Goal: Task Accomplishment & Management: Complete application form

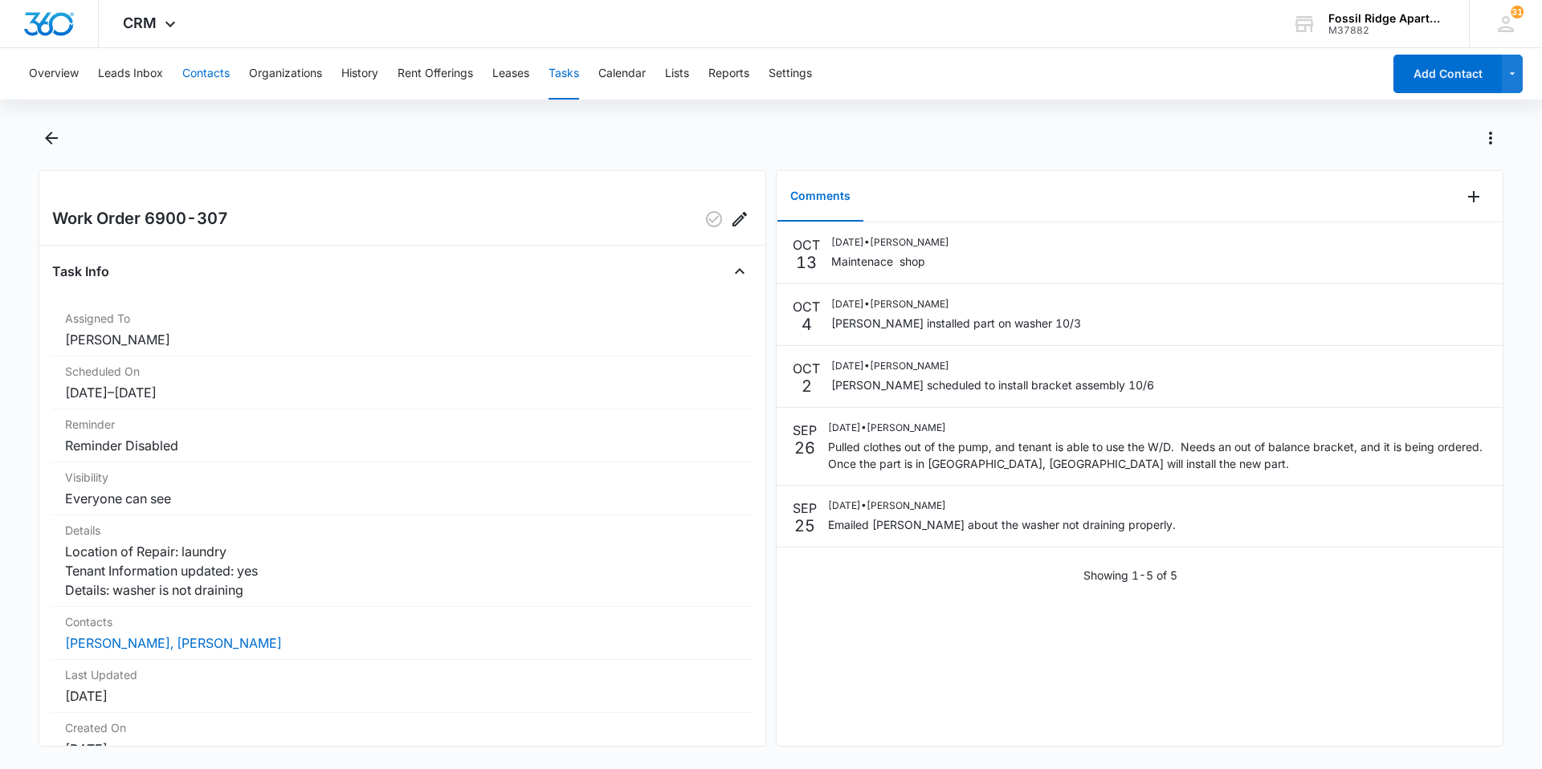
click at [213, 74] on button "Contacts" at bounding box center [205, 73] width 47 height 51
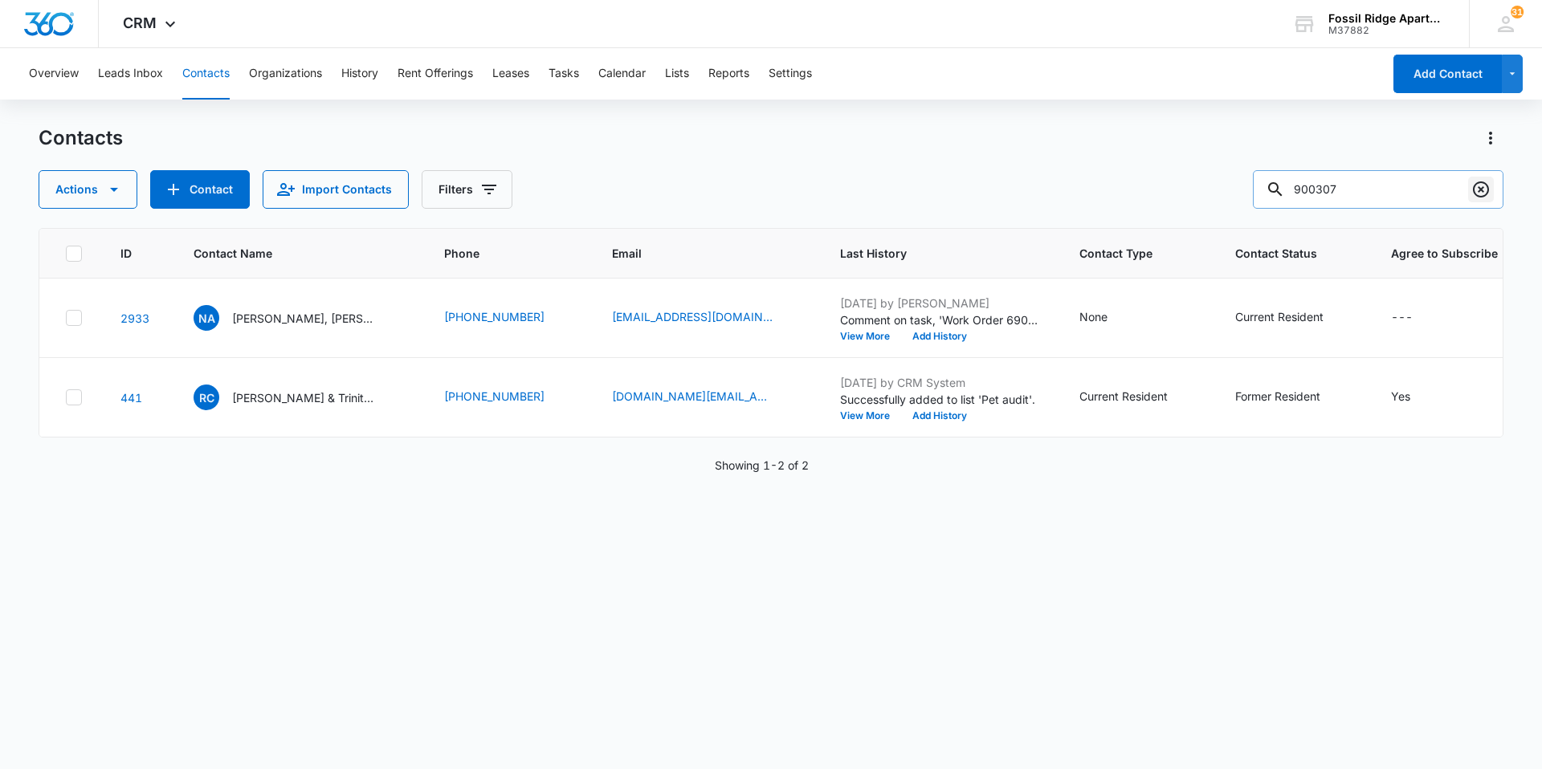
click at [1479, 181] on icon "Clear" at bounding box center [1480, 189] width 19 height 19
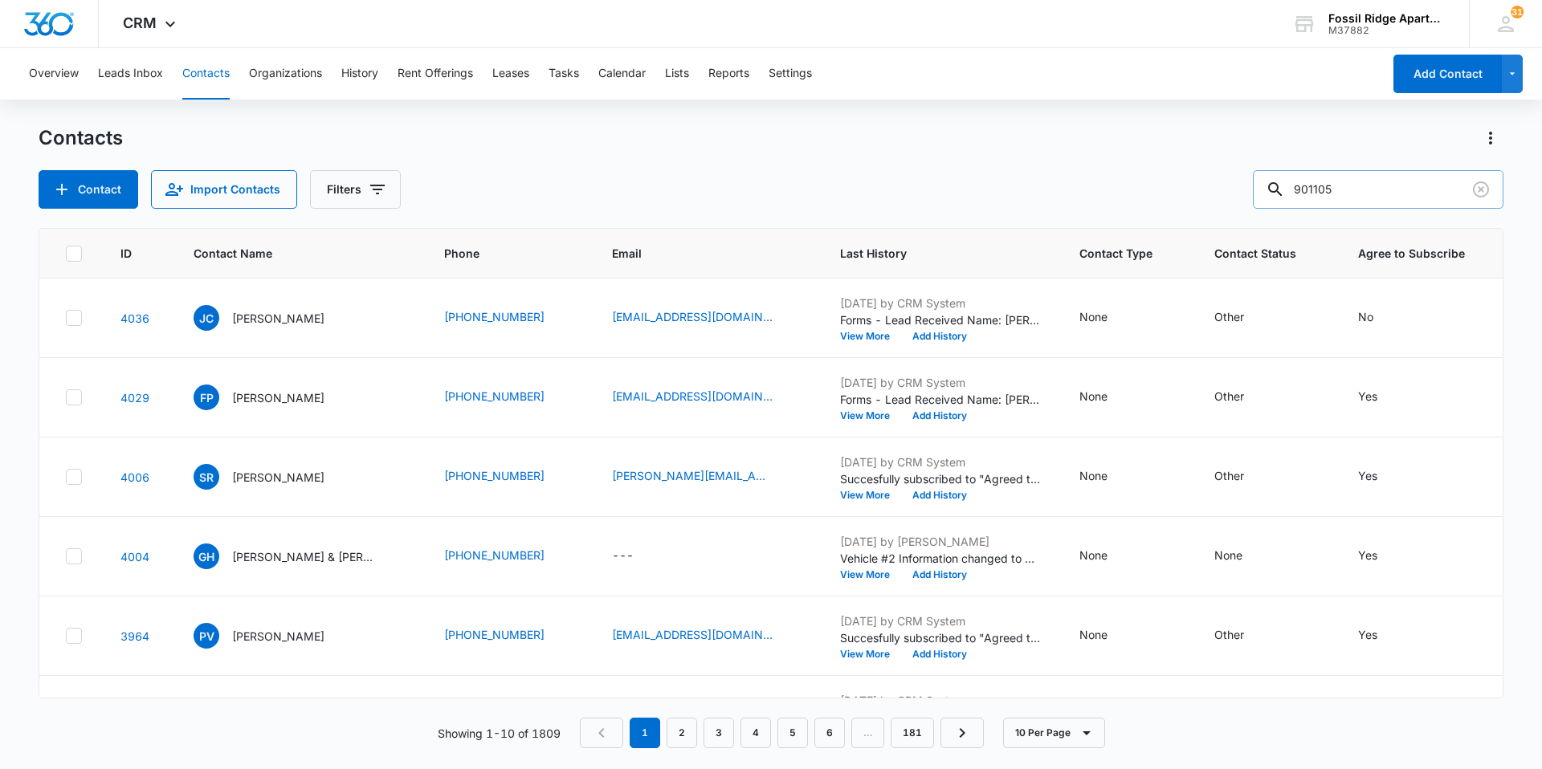
type input "901105"
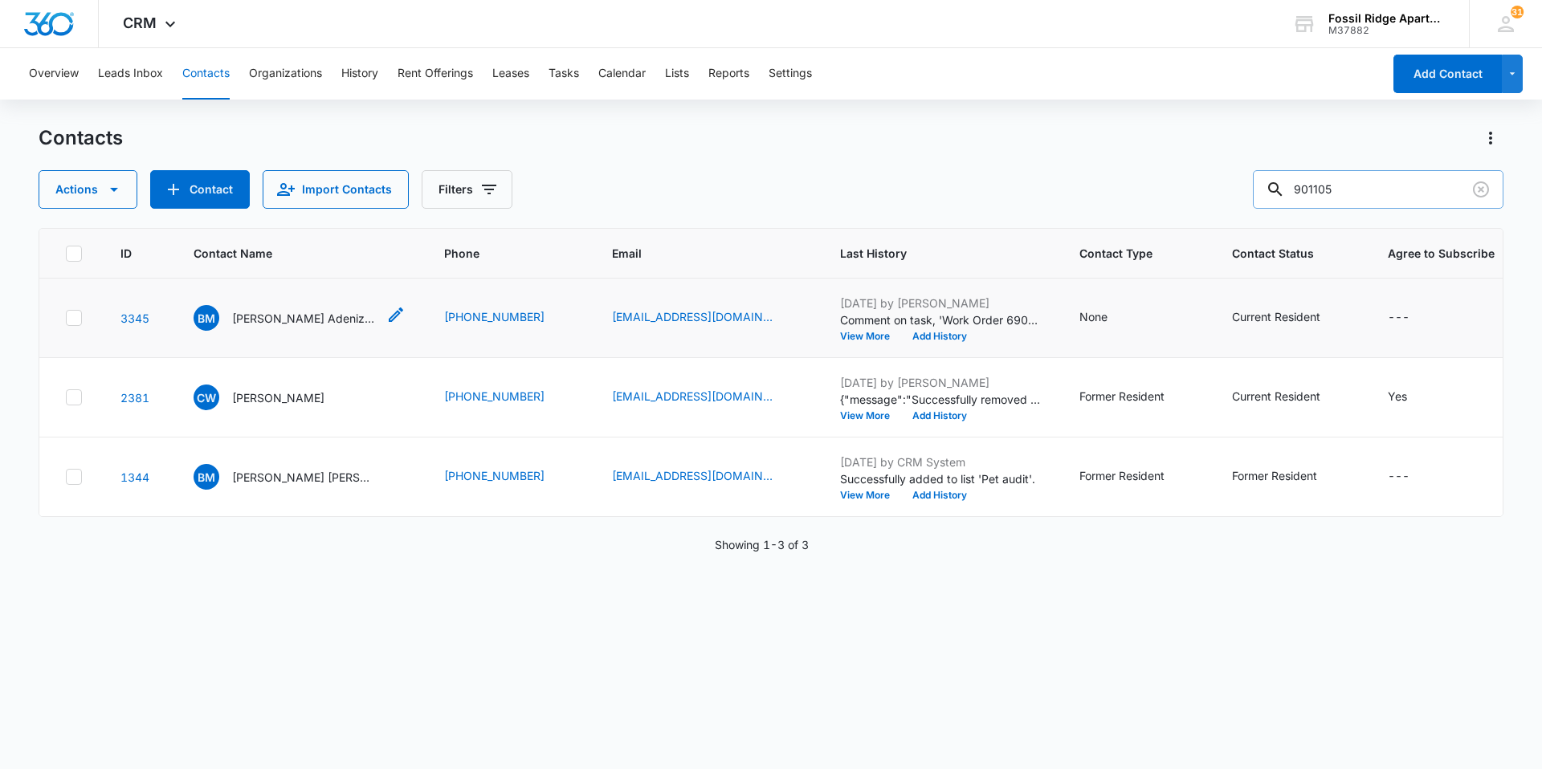
click at [285, 321] on p "[PERSON_NAME] Adeniz [PERSON_NAME]" at bounding box center [304, 318] width 145 height 17
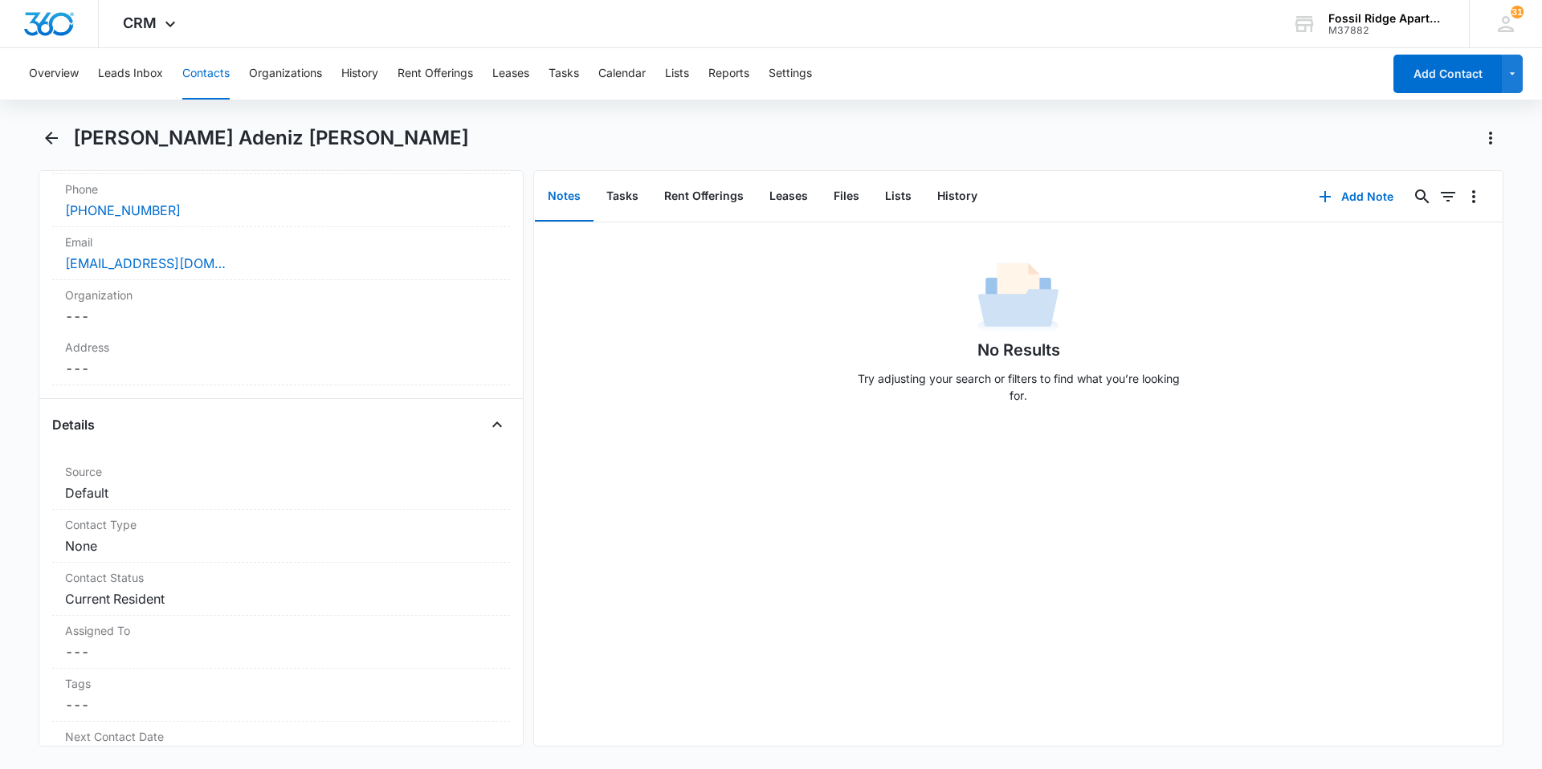
scroll to position [402, 0]
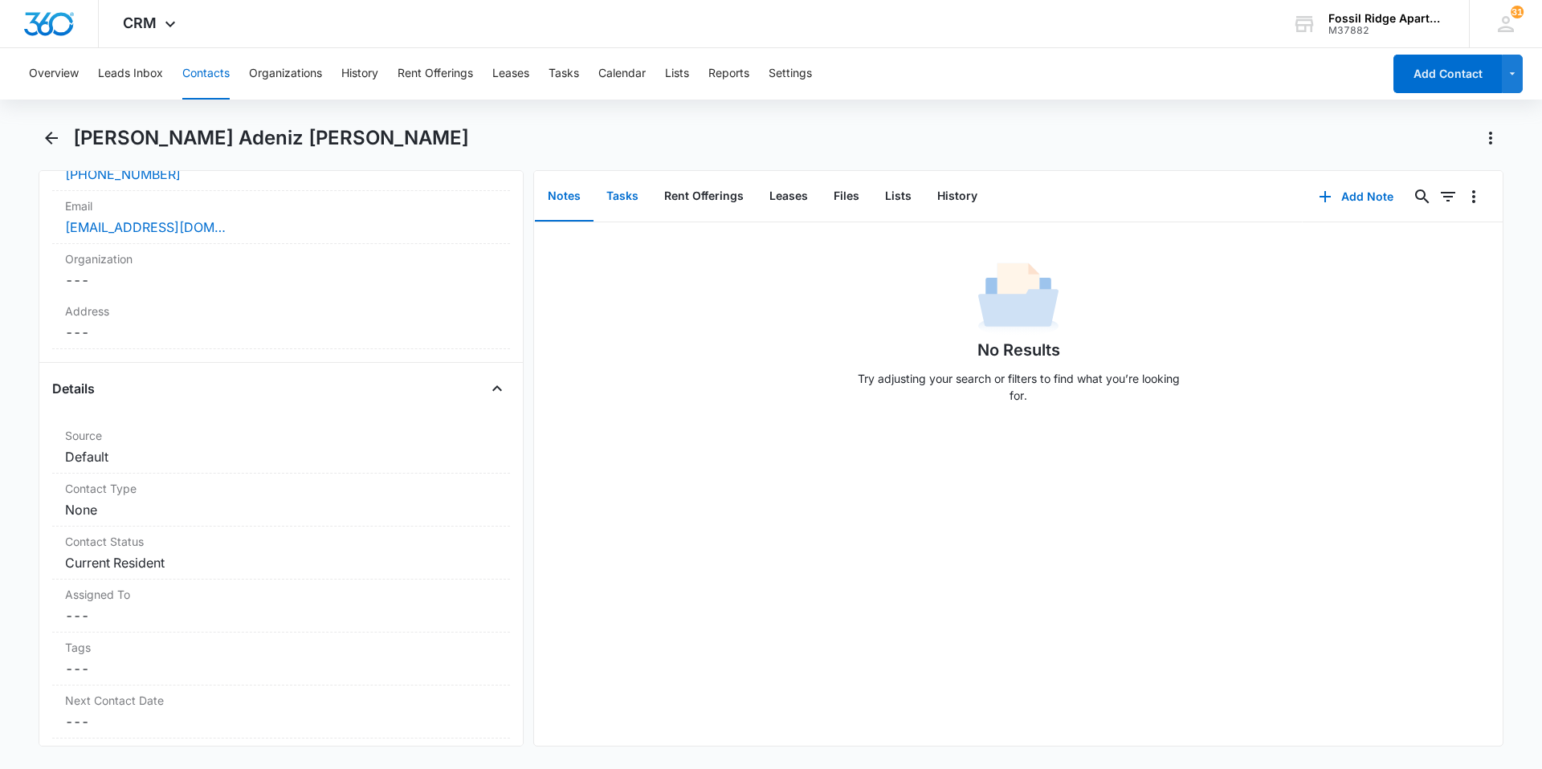
click at [623, 192] on button "Tasks" at bounding box center [623, 197] width 58 height 50
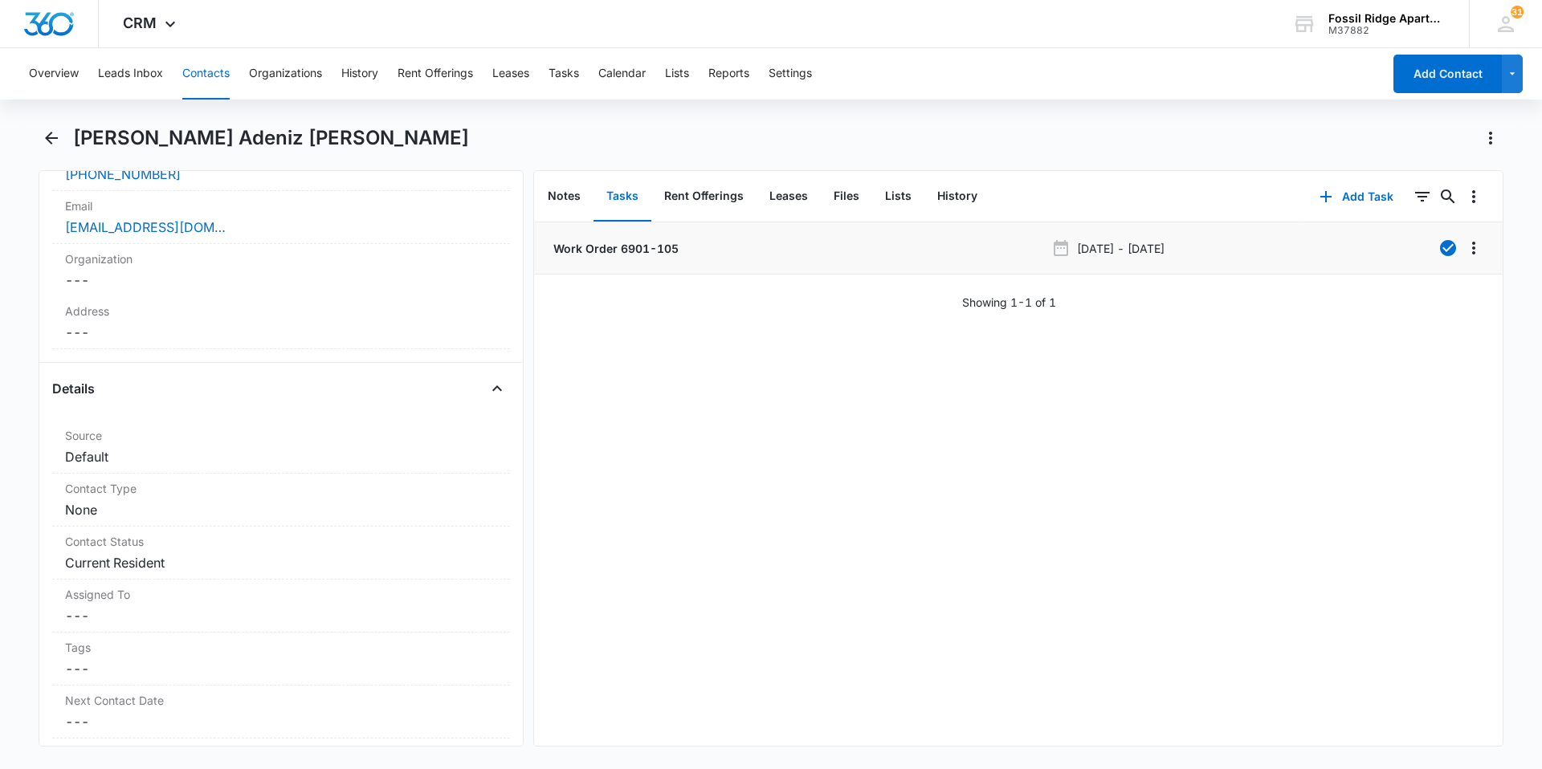
click at [587, 254] on p "Work Order 6901-105" at bounding box center [614, 248] width 129 height 17
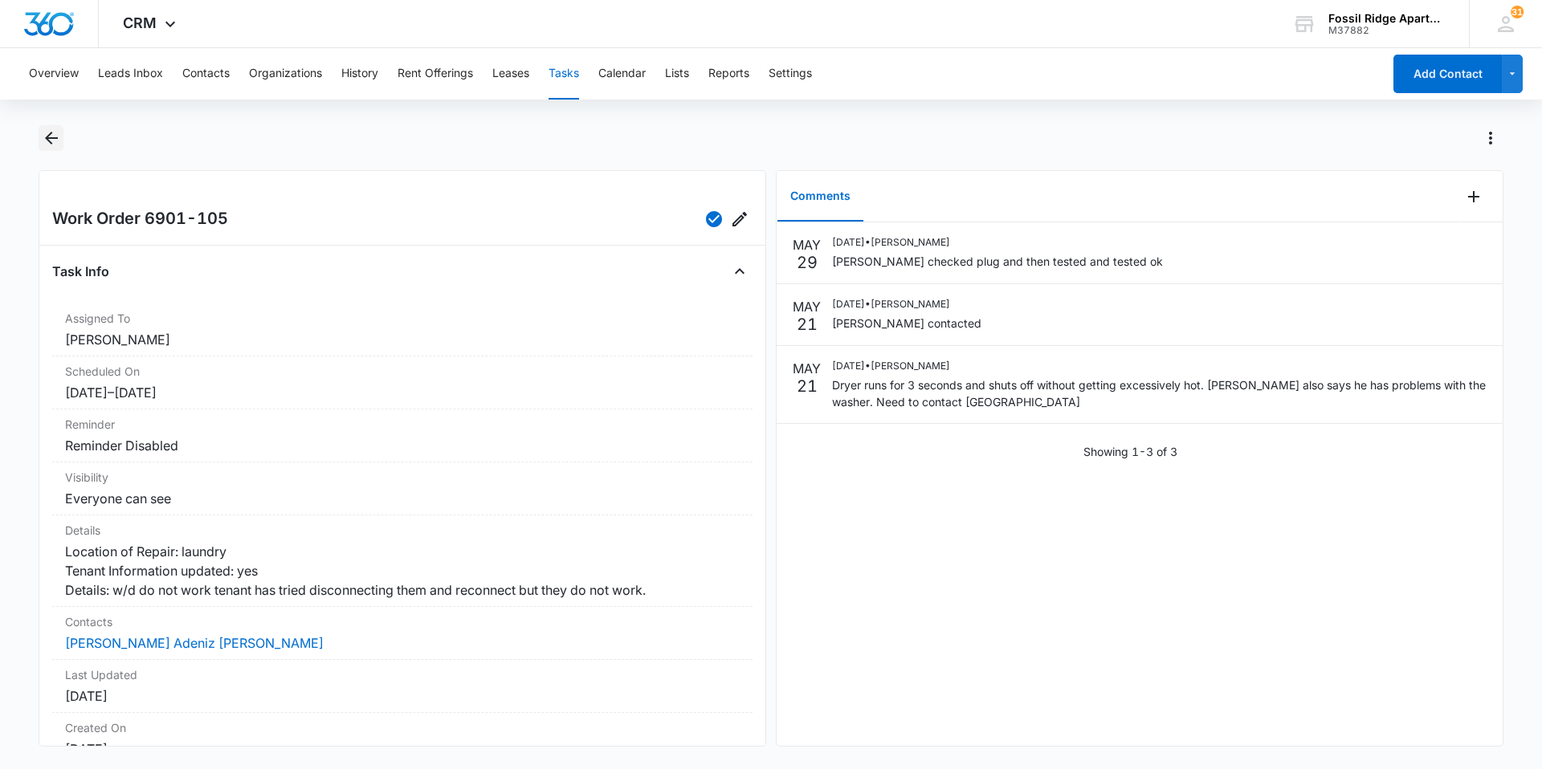
click at [47, 136] on icon "Back" at bounding box center [51, 138] width 13 height 13
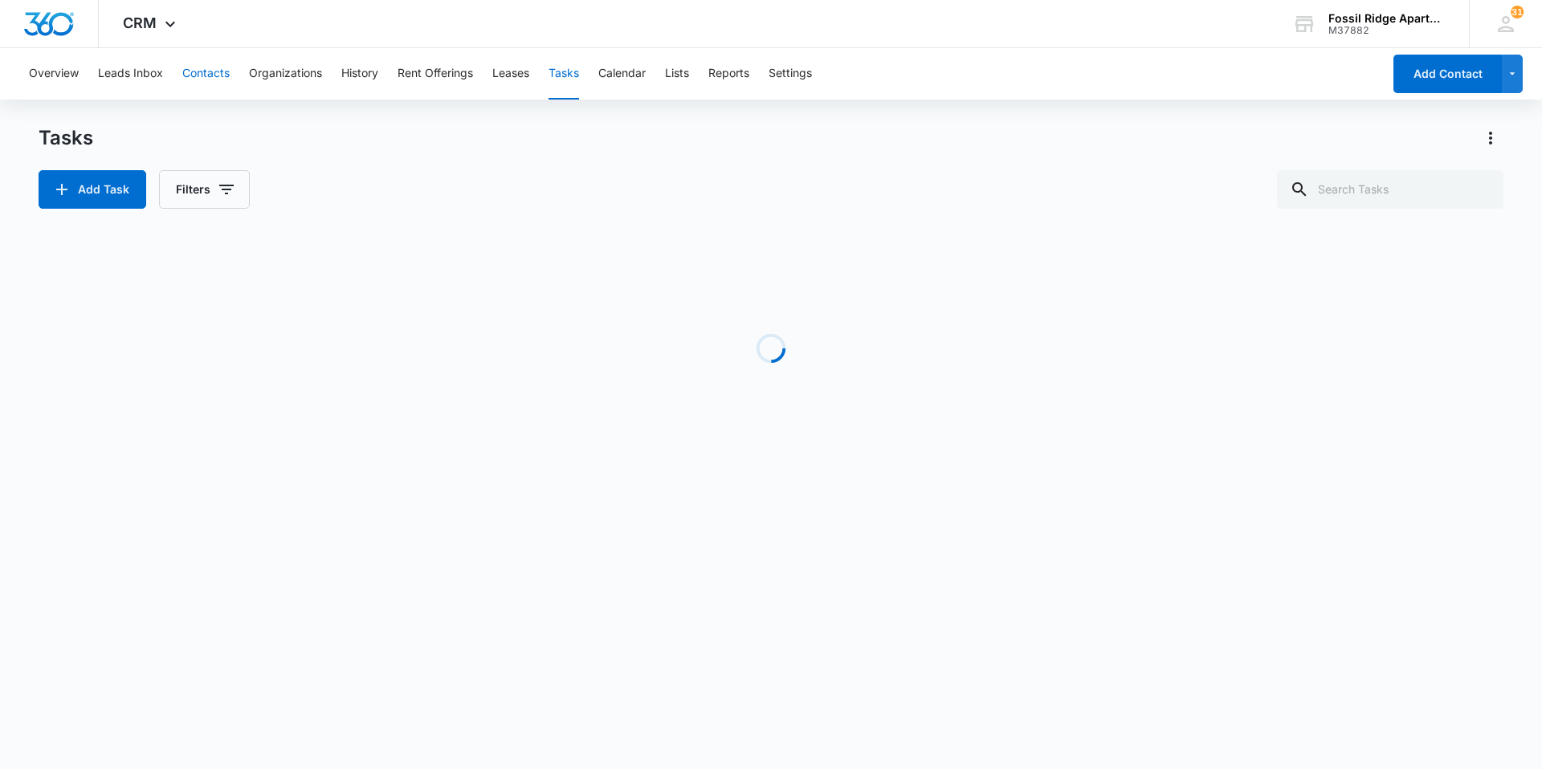
click at [212, 82] on button "Contacts" at bounding box center [205, 73] width 47 height 51
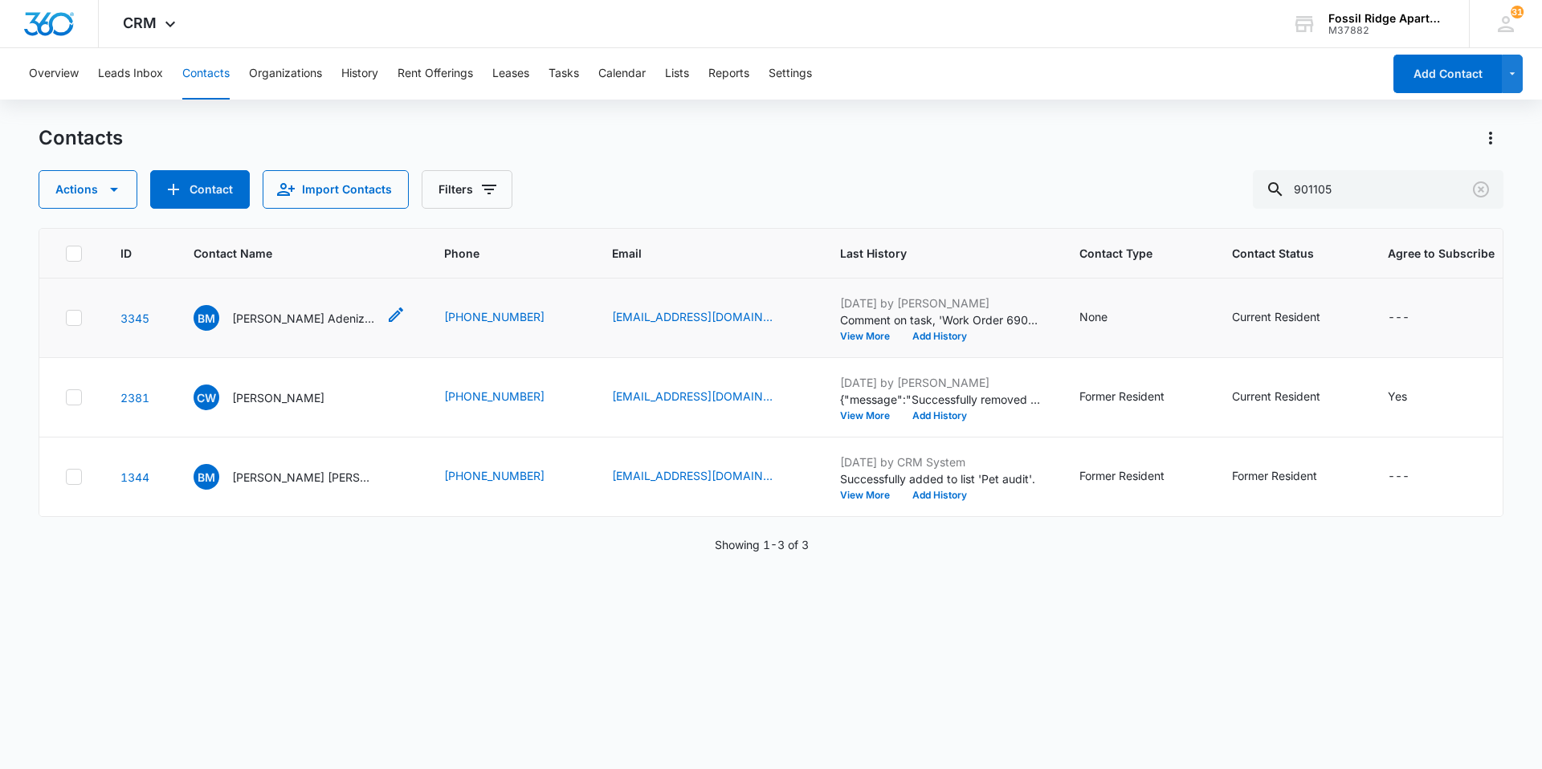
click at [303, 315] on p "[PERSON_NAME] Adeniz [PERSON_NAME]" at bounding box center [304, 318] width 145 height 17
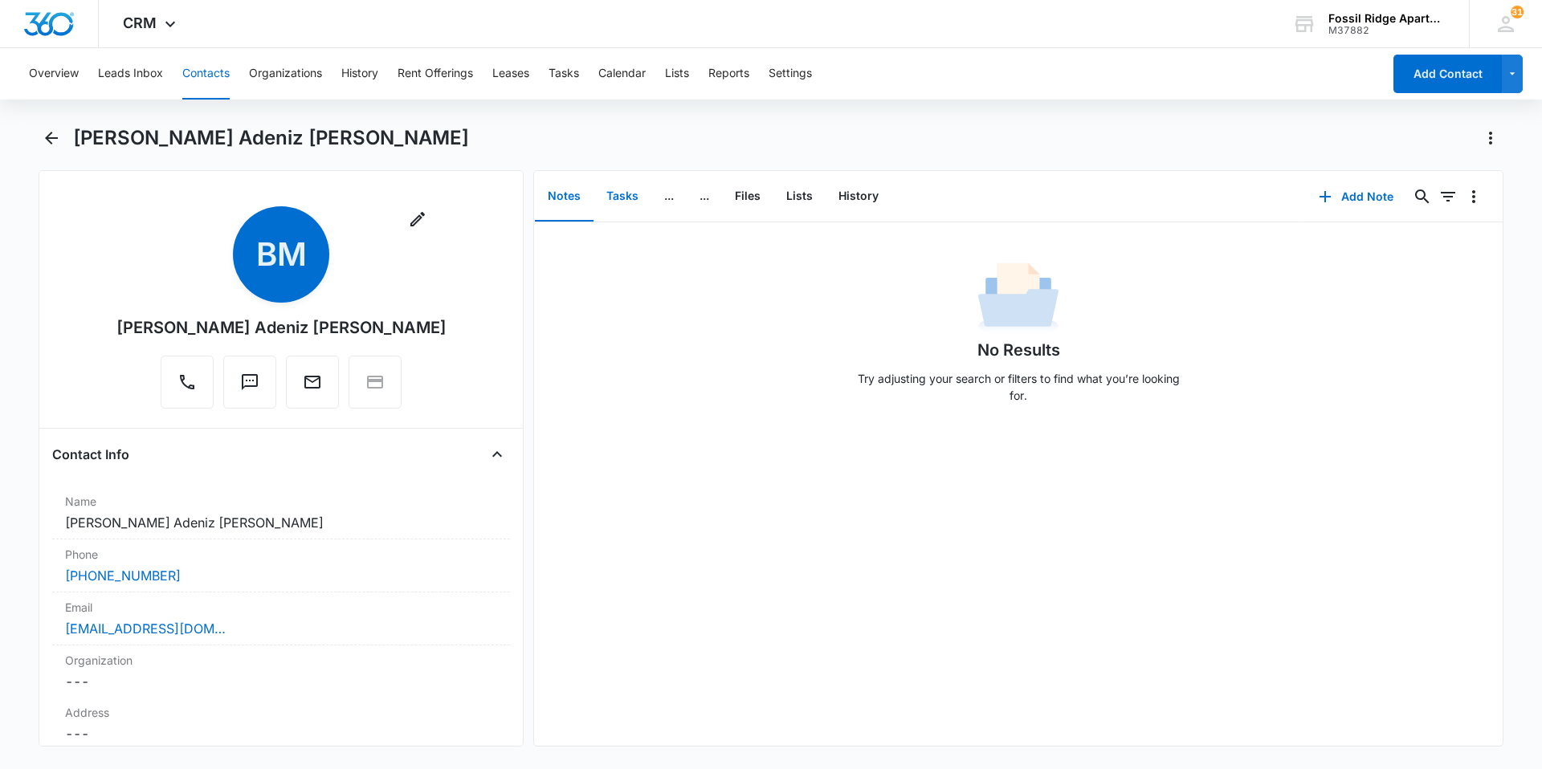
click at [629, 207] on button "Tasks" at bounding box center [623, 197] width 58 height 50
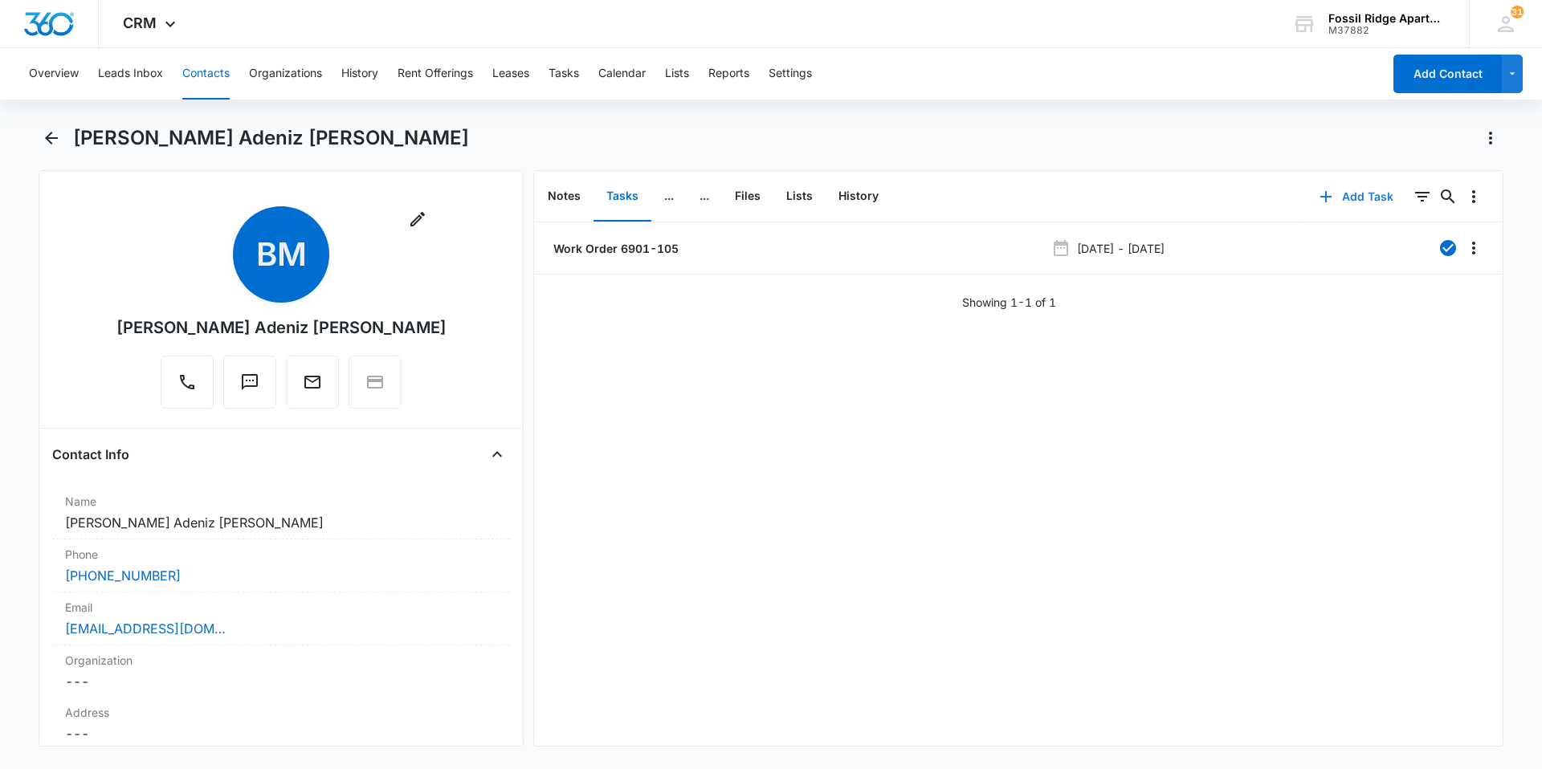
click at [1336, 200] on button "Add Task" at bounding box center [1357, 197] width 106 height 39
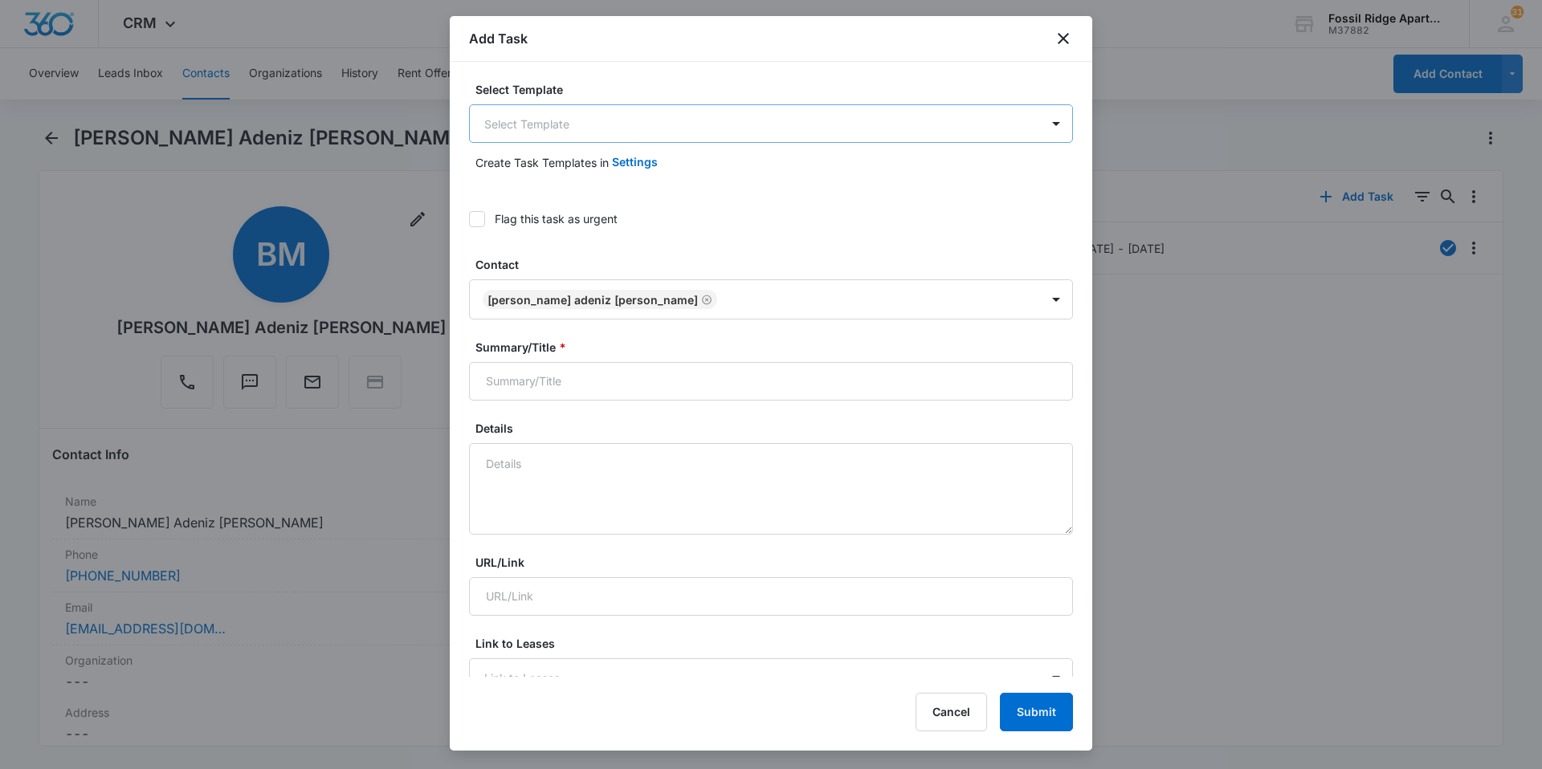
click at [614, 131] on body "CRM Apps Reputation Websites Forms CRM Email Social Content Ads Intelligence Fi…" at bounding box center [771, 384] width 1542 height 769
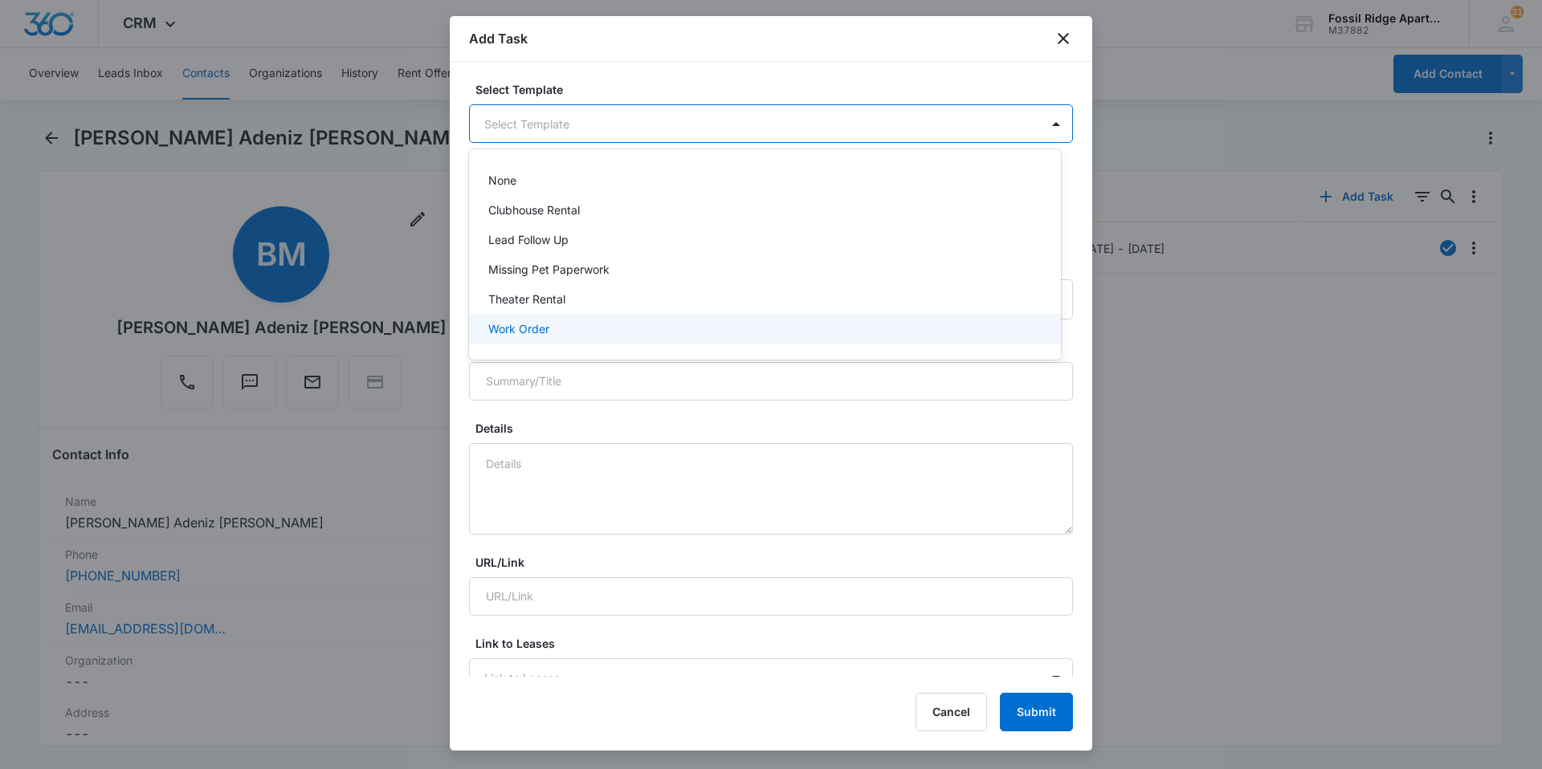
click at [553, 324] on div "Work Order" at bounding box center [763, 328] width 550 height 17
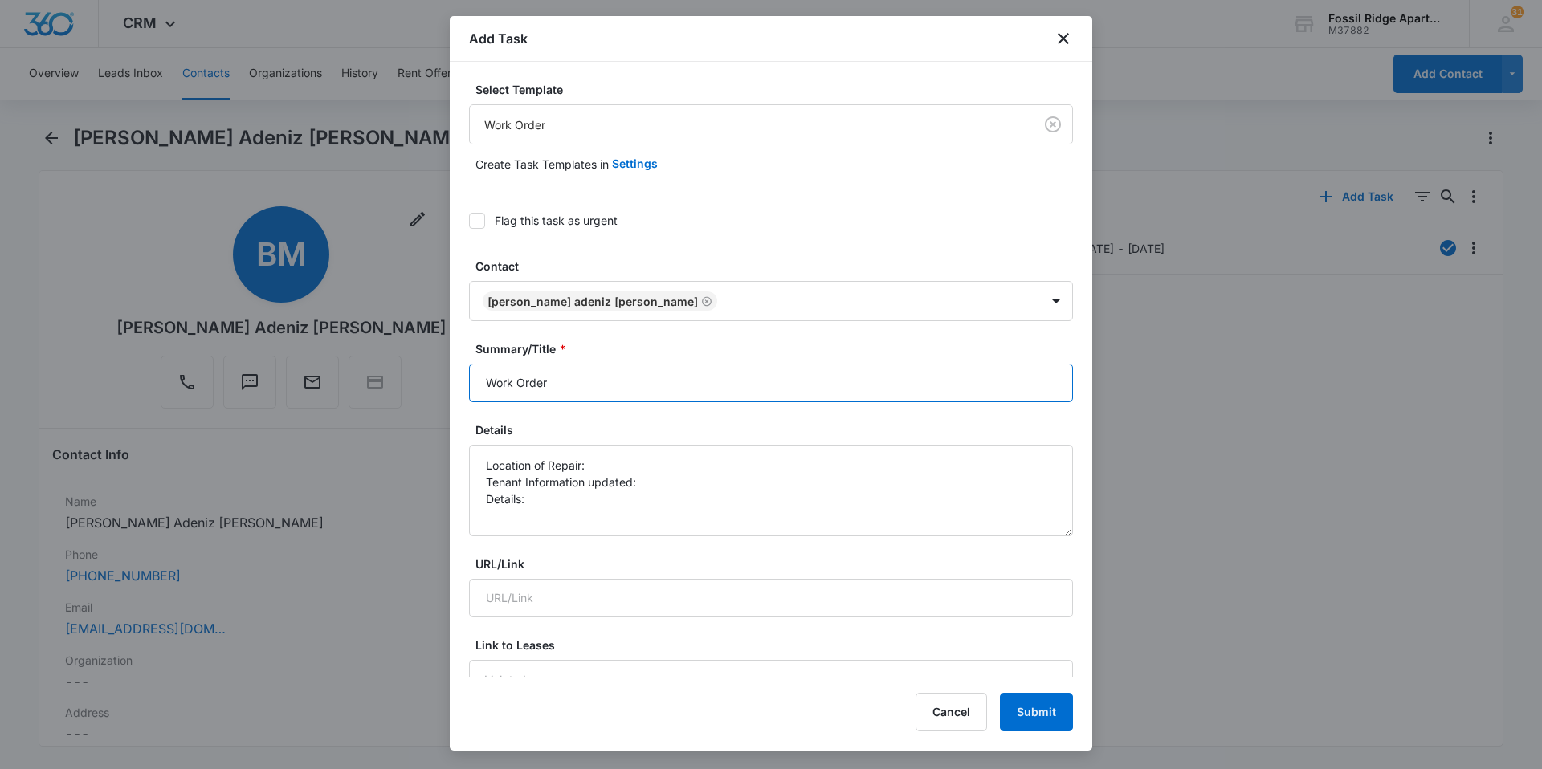
click at [604, 378] on input "Work Order" at bounding box center [771, 383] width 604 height 39
type input "Work Order 6901-105"
click at [605, 443] on div "Details Location of Repair: Tenant Information updated: Details:" at bounding box center [771, 479] width 604 height 115
click at [600, 457] on textarea "Location of Repair: Tenant Information updated: Details:" at bounding box center [771, 491] width 604 height 92
click at [684, 480] on textarea "Location of Repair: Laundry Tenant Information updated: Details:" at bounding box center [771, 491] width 604 height 92
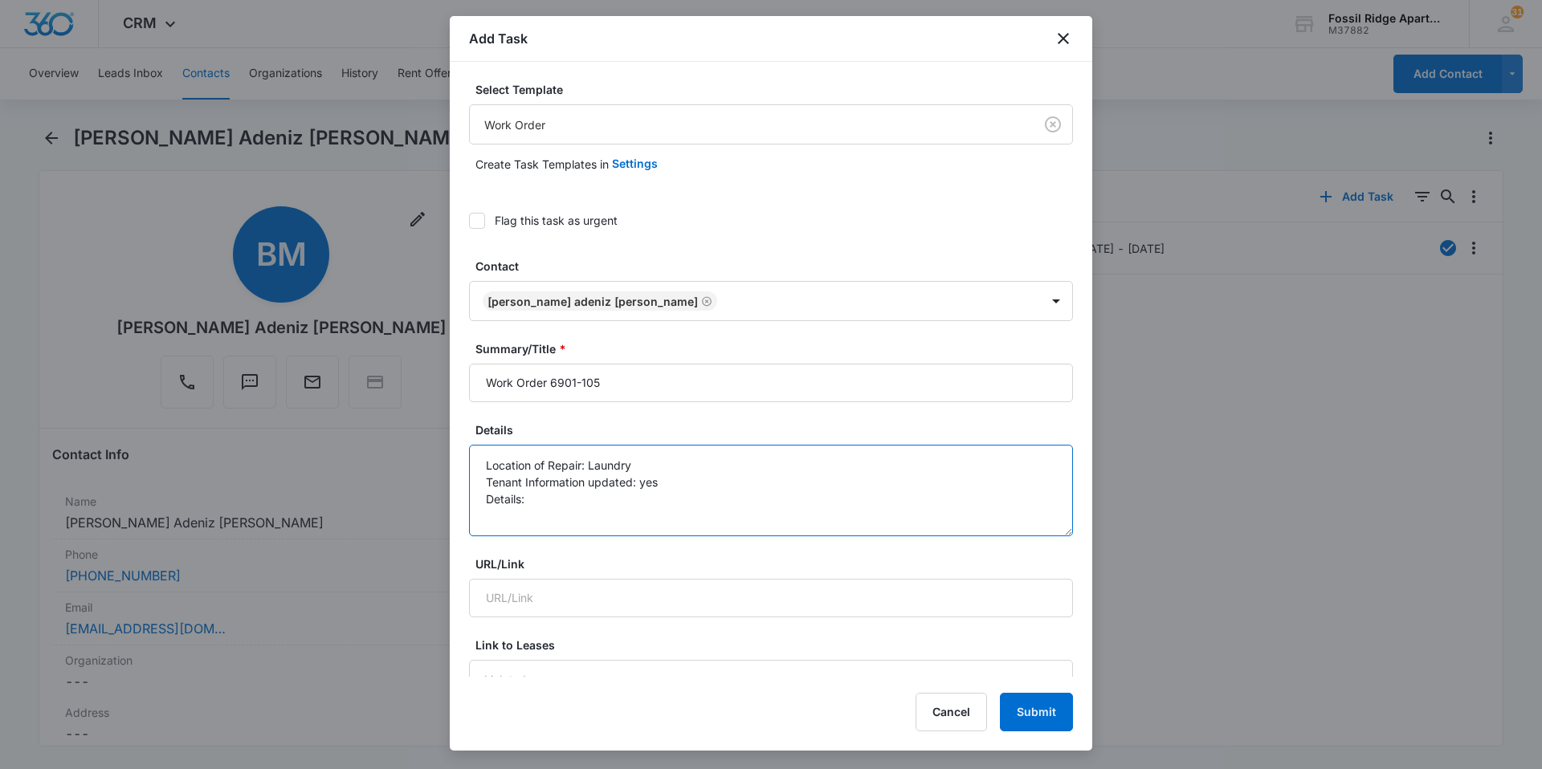
click at [531, 500] on textarea "Location of Repair: Laundry Tenant Information updated: yes Details:" at bounding box center [771, 491] width 604 height 92
click at [876, 490] on textarea "Location of Repair: Laundry Tenant Information updated: yes Details: Washer isn…" at bounding box center [771, 491] width 604 height 92
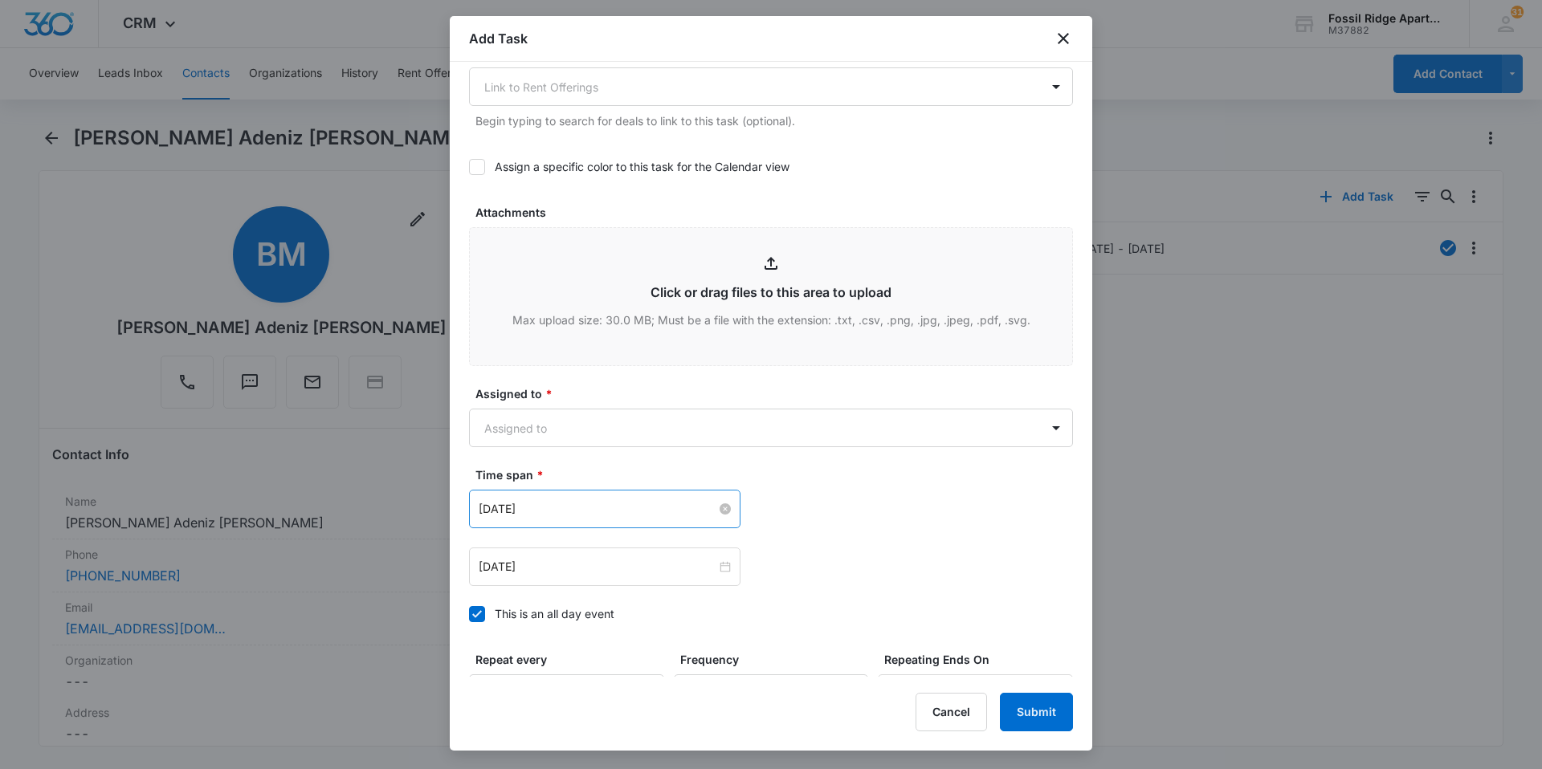
scroll to position [723, 0]
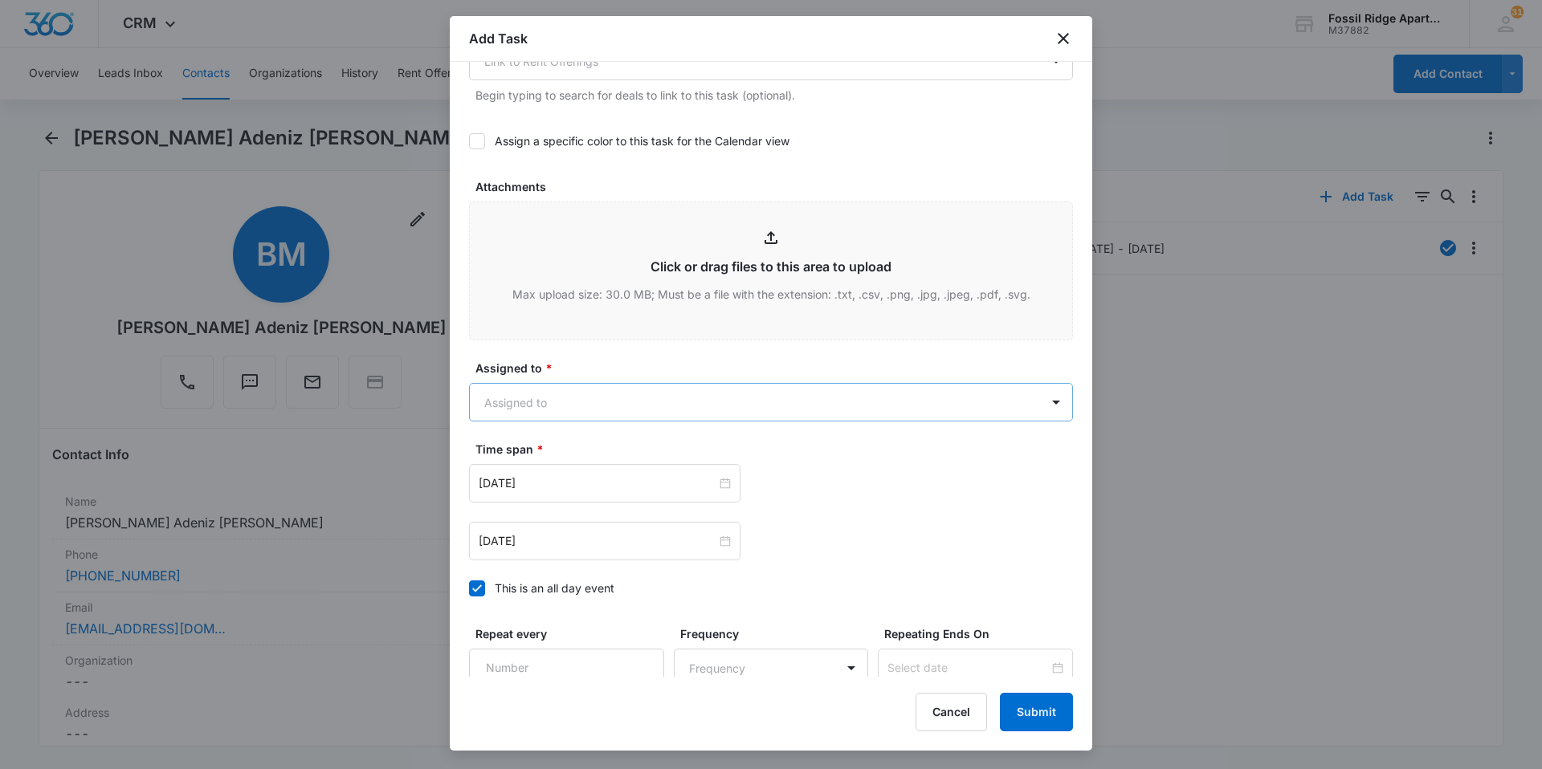
type textarea "Location of Repair: Laundry Tenant Information updated: yes Details: Washer isn…"
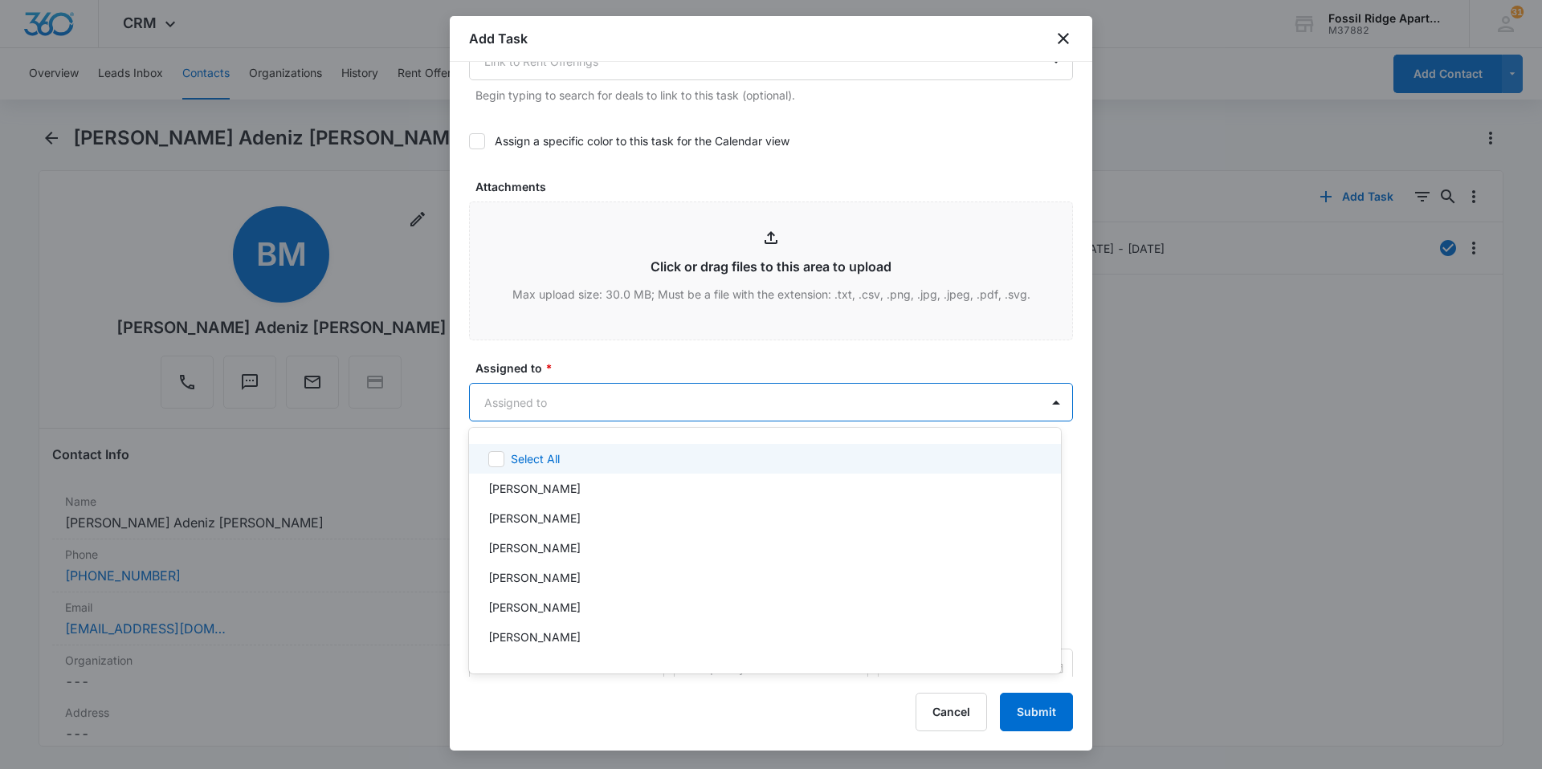
click at [652, 398] on body "CRM Apps Reputation Websites Forms CRM Email Social Content Ads Intelligence Fi…" at bounding box center [771, 384] width 1542 height 769
type input "[PERSON_NAME]"
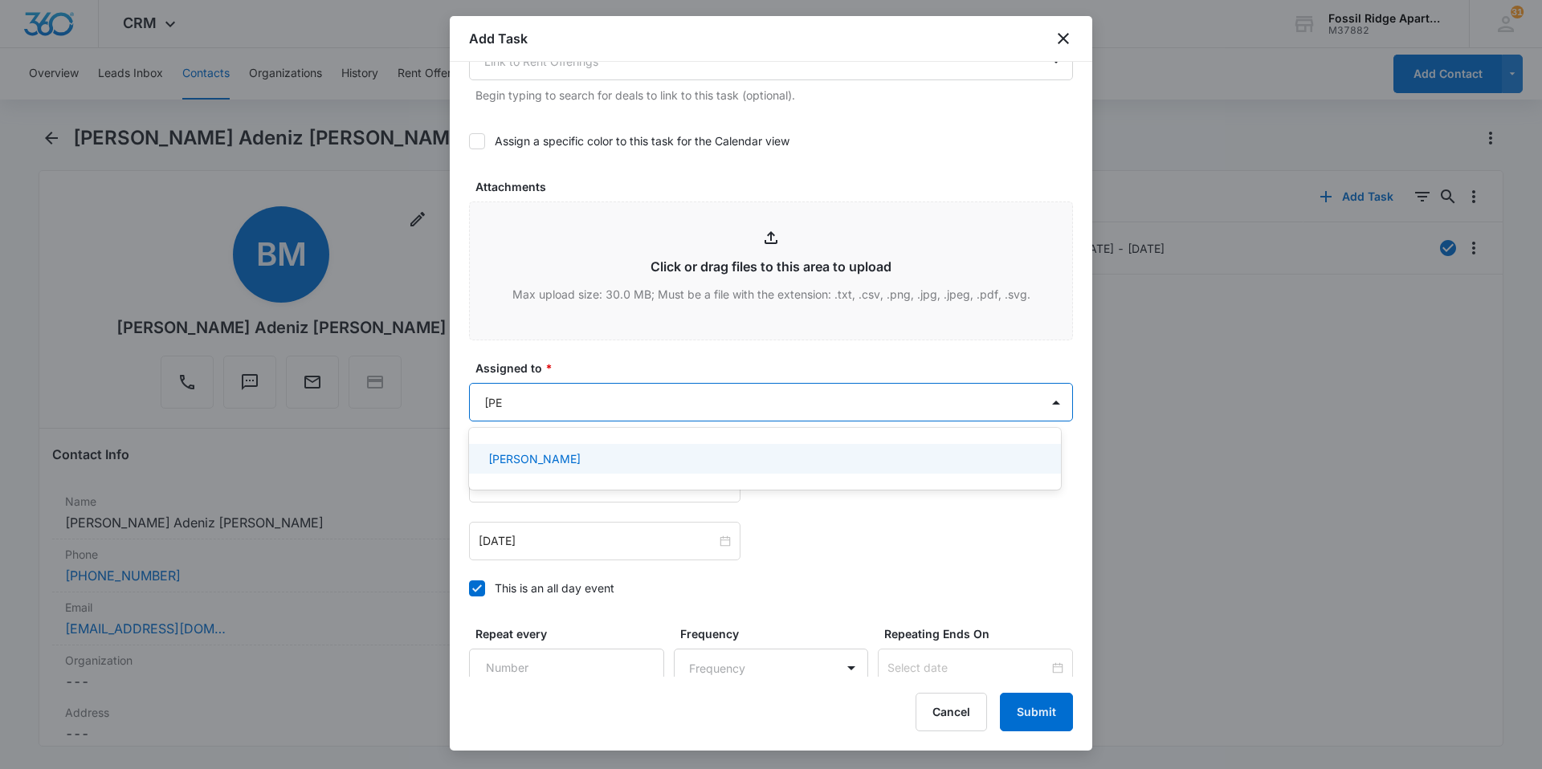
click at [614, 453] on div "[PERSON_NAME]" at bounding box center [763, 459] width 550 height 17
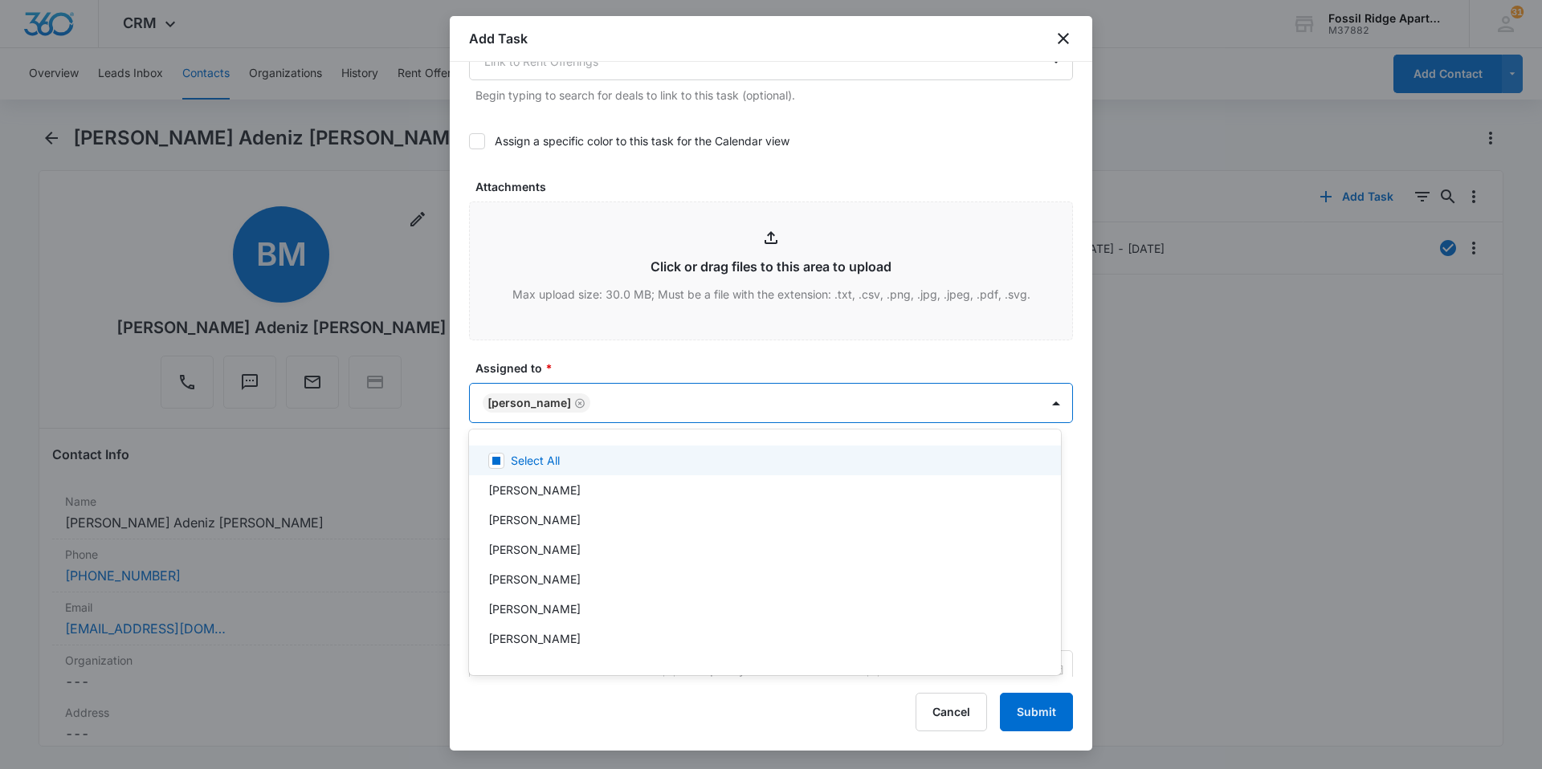
click at [685, 357] on div at bounding box center [771, 384] width 1542 height 769
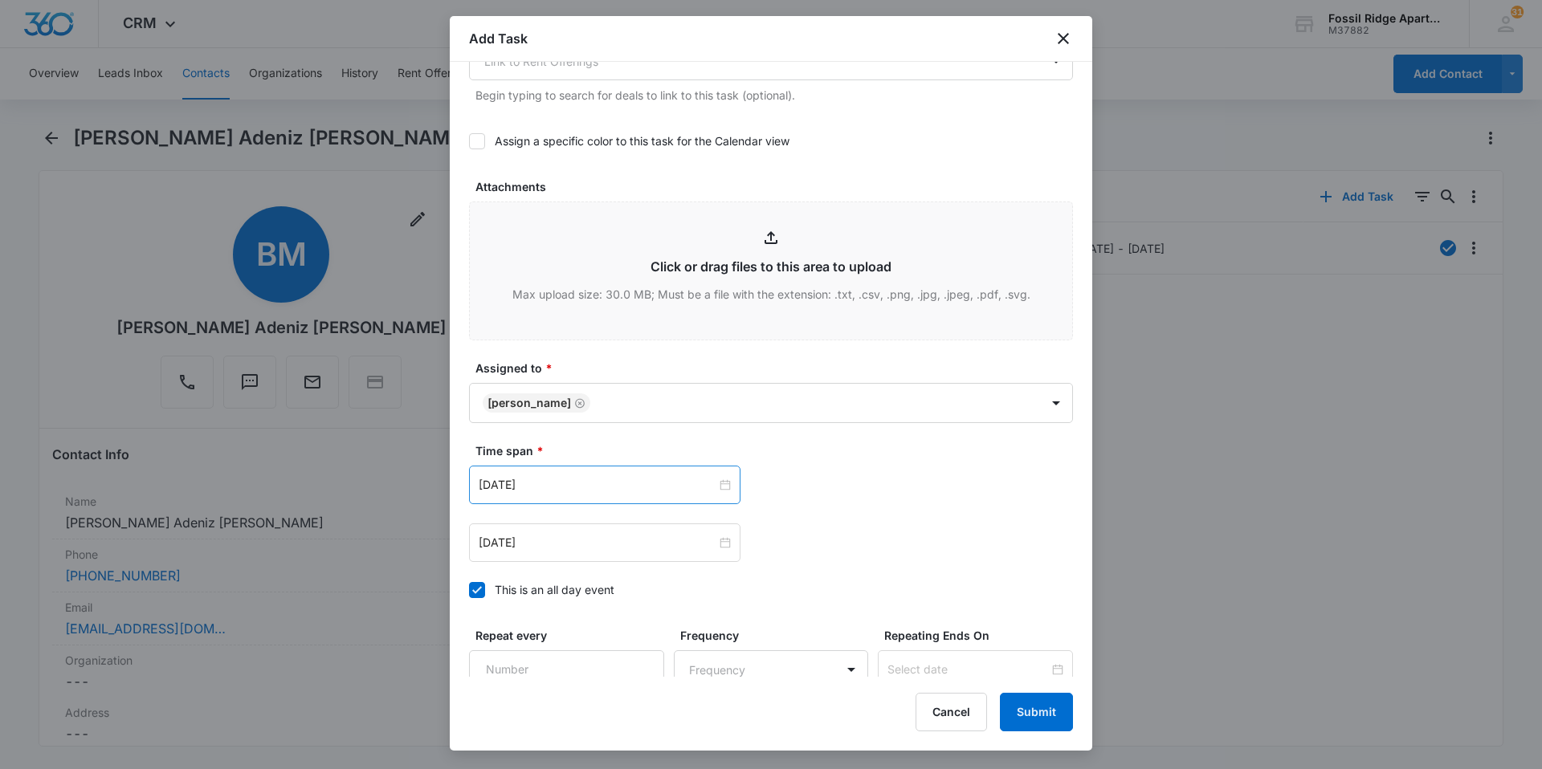
click at [638, 469] on div "[DATE]" at bounding box center [604, 485] width 271 height 39
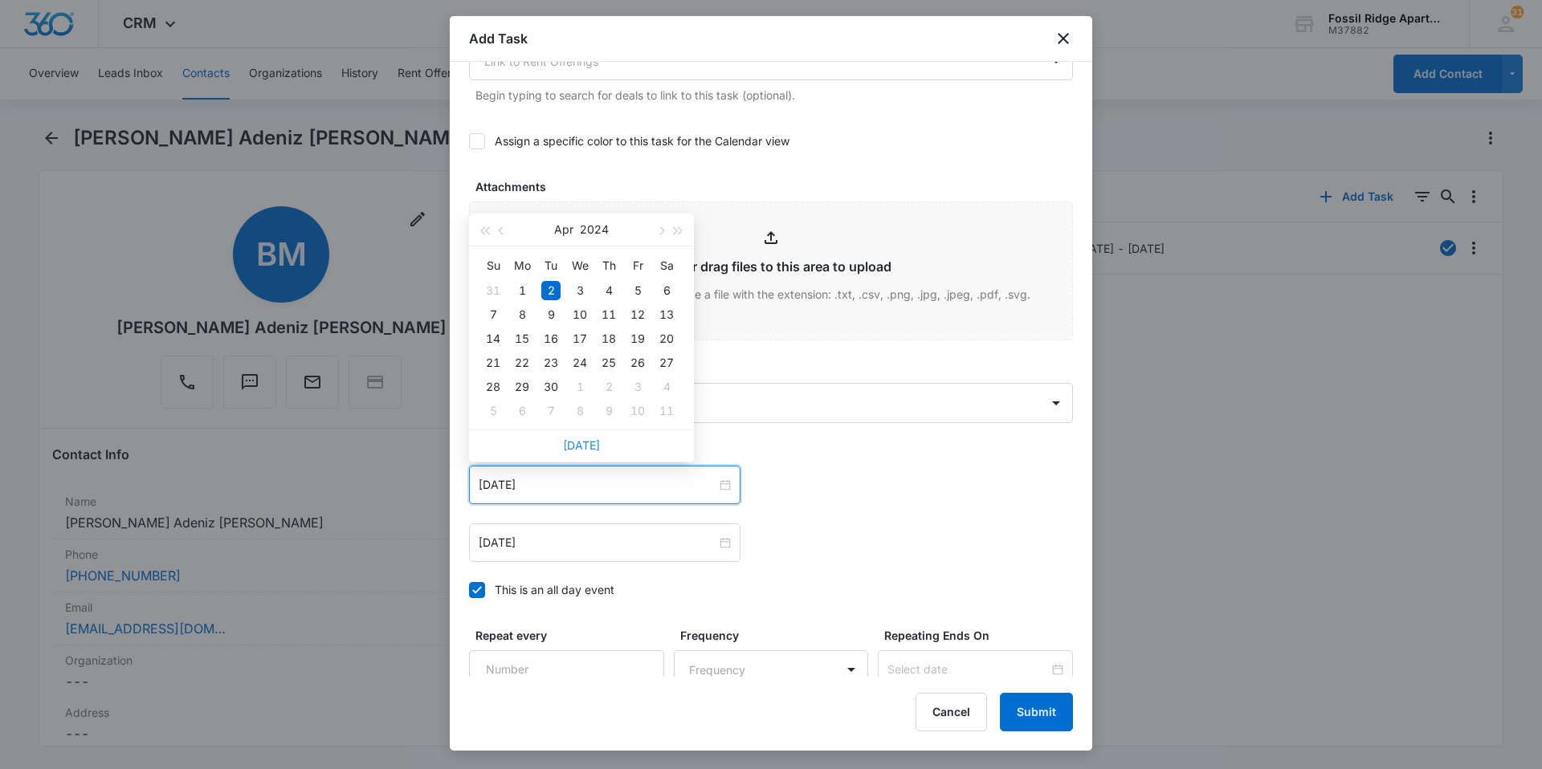
click at [597, 442] on link "[DATE]" at bounding box center [581, 446] width 37 height 14
type input "[DATE]"
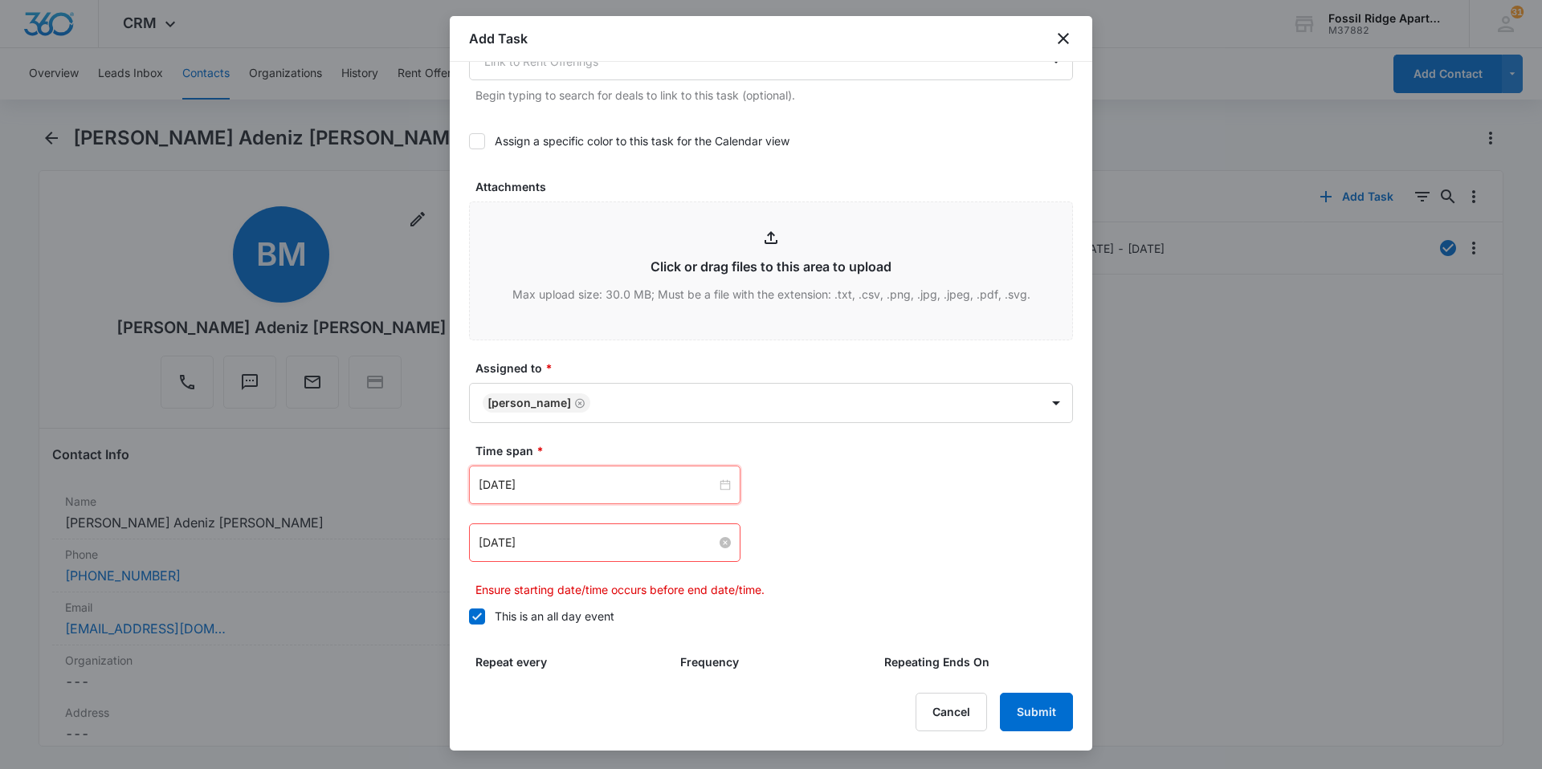
click at [595, 538] on input "[DATE]" at bounding box center [598, 543] width 238 height 18
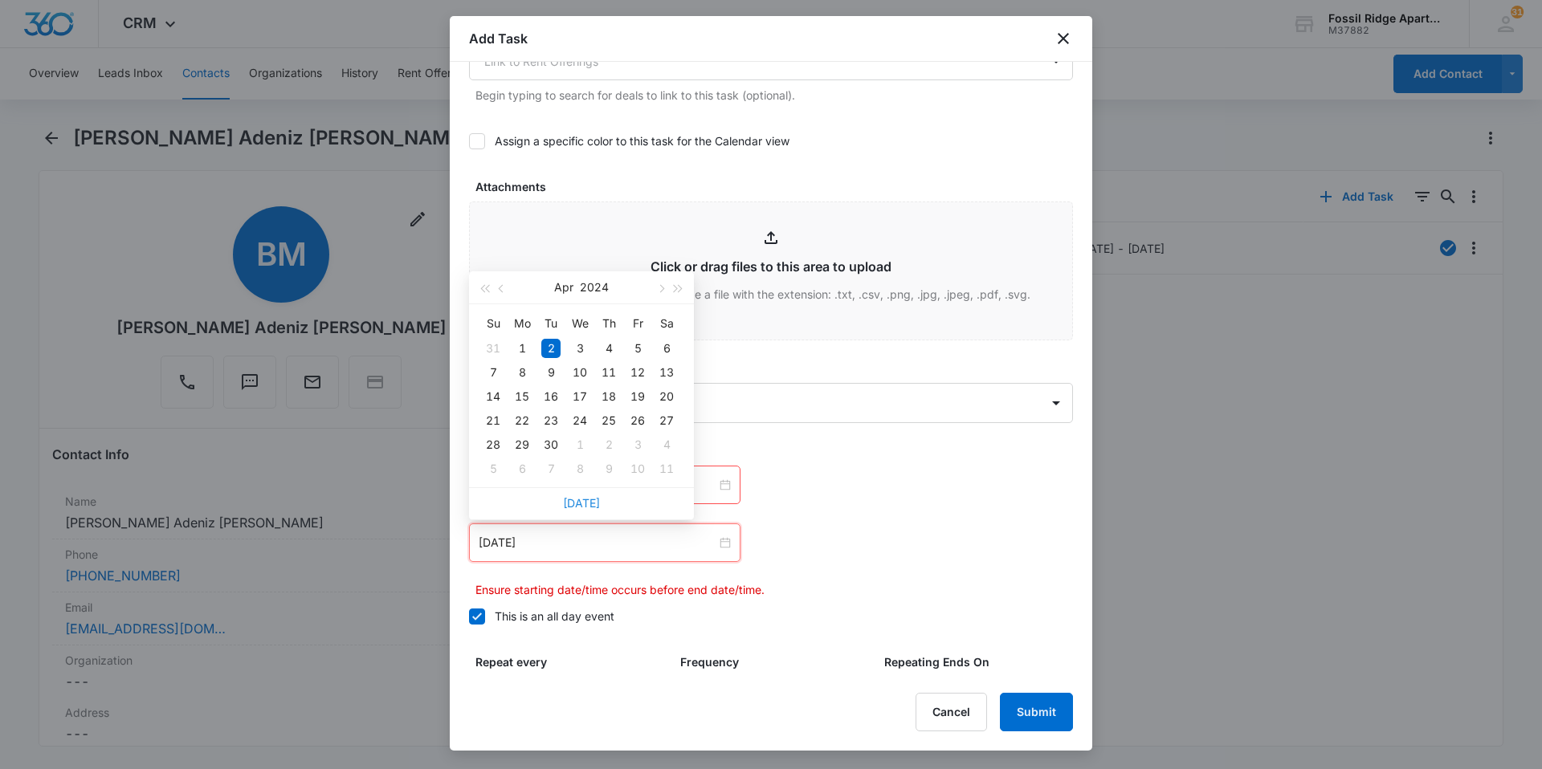
click at [573, 498] on link "[DATE]" at bounding box center [581, 503] width 37 height 14
type input "[DATE]"
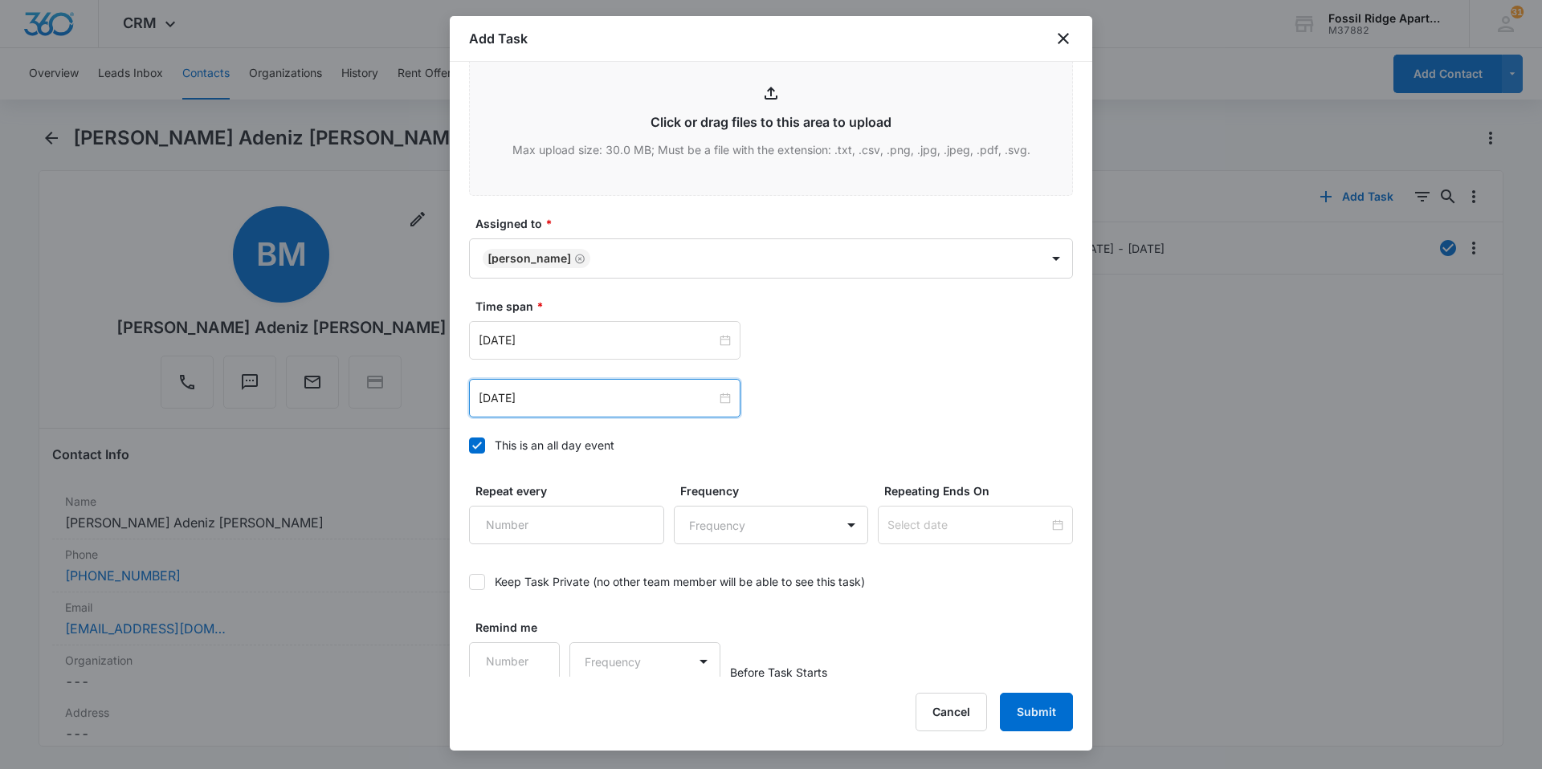
scroll to position [871, 0]
click at [1066, 709] on button "Submit" at bounding box center [1036, 712] width 73 height 39
